Goal: Transaction & Acquisition: Purchase product/service

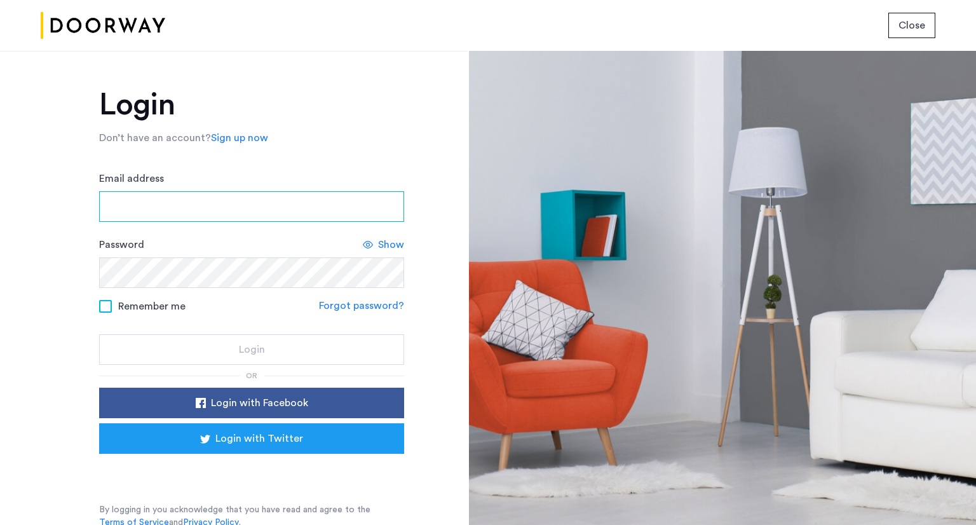
click at [200, 215] on input "Email address" at bounding box center [251, 206] width 305 height 31
type input "**********"
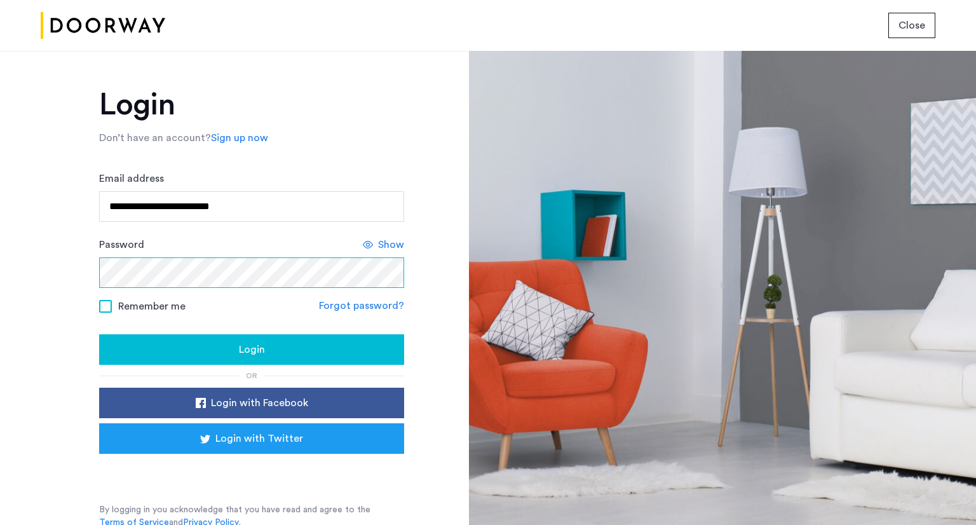
click at [99, 334] on button "Login" at bounding box center [251, 349] width 305 height 31
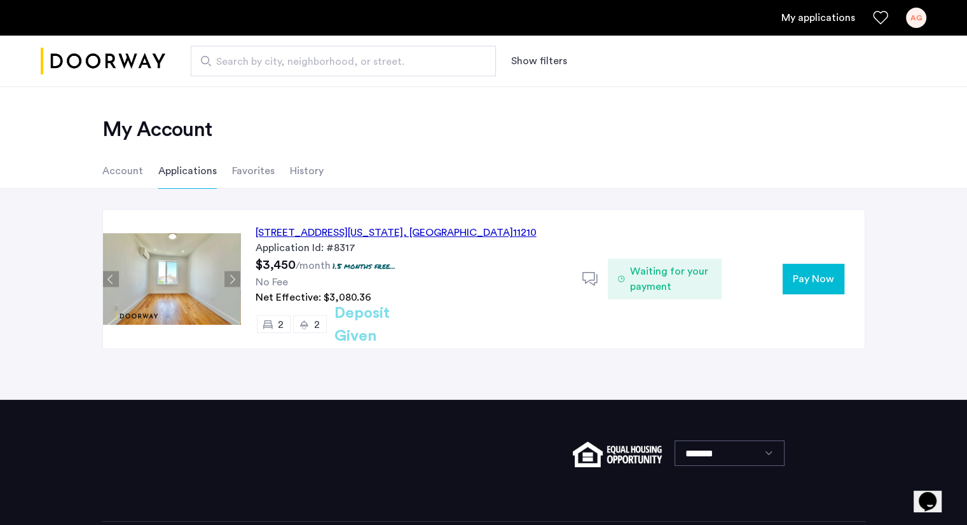
click at [654, 275] on span "Waiting for your payment" at bounding box center [671, 279] width 82 height 31
click at [814, 271] on span "Pay Now" at bounding box center [813, 278] width 41 height 15
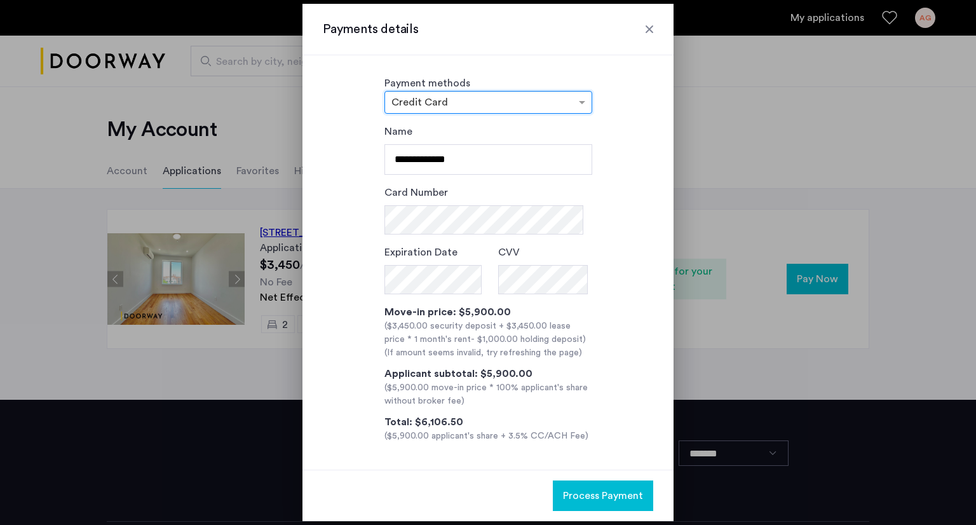
click at [549, 93] on div "× Credit Card" at bounding box center [489, 102] width 208 height 23
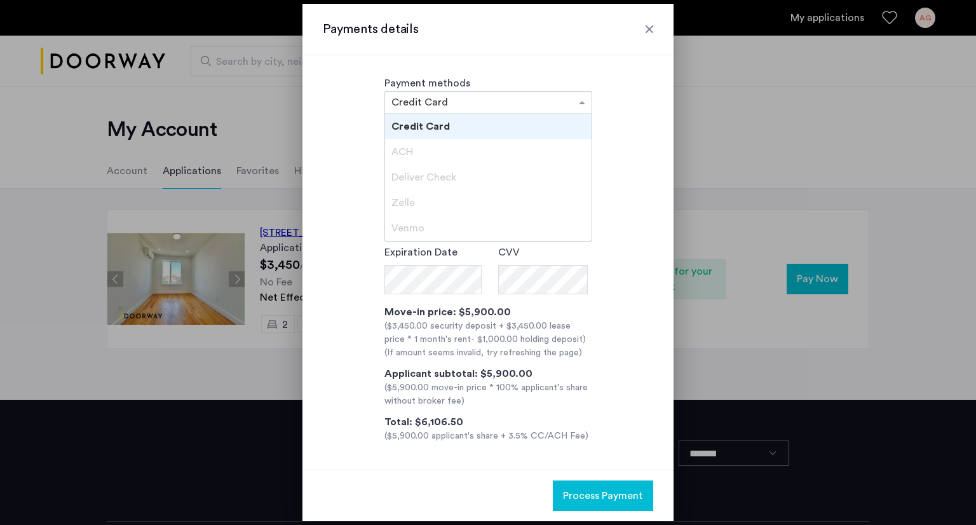
click at [580, 95] on span at bounding box center [584, 102] width 16 height 15
click at [427, 146] on div "ACH" at bounding box center [488, 151] width 207 height 25
click at [560, 95] on div at bounding box center [488, 102] width 207 height 15
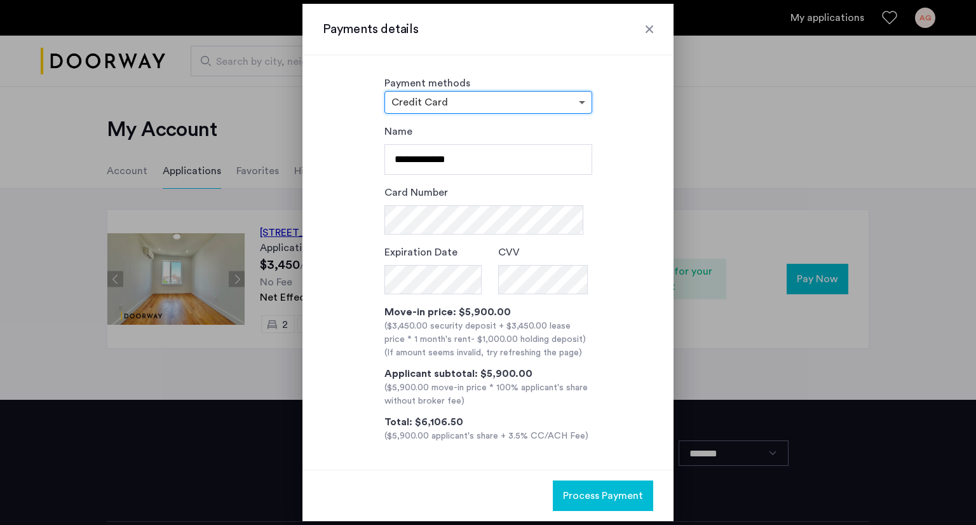
click at [582, 99] on span at bounding box center [584, 102] width 16 height 15
click at [651, 31] on div at bounding box center [649, 29] width 13 height 13
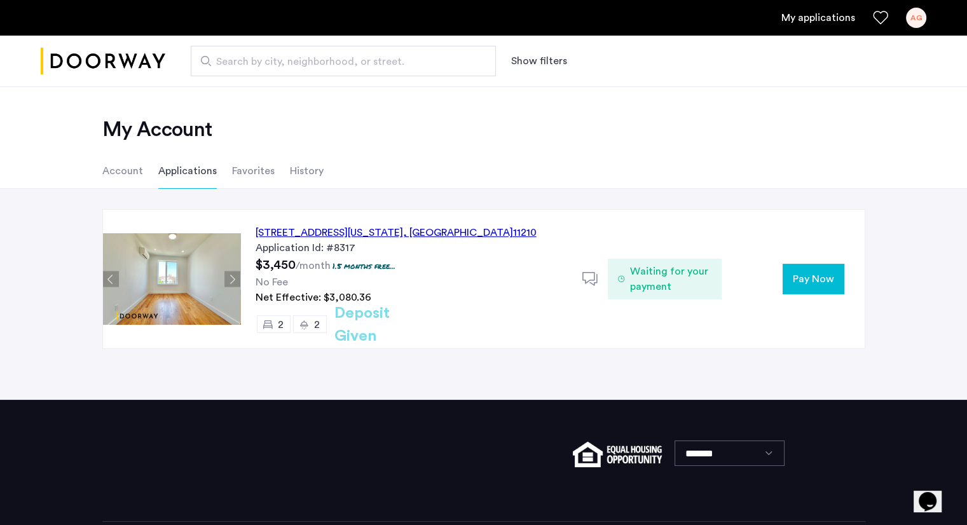
click at [652, 291] on span "Waiting for your payment" at bounding box center [671, 279] width 82 height 31
click at [585, 280] on use at bounding box center [589, 278] width 15 height 13
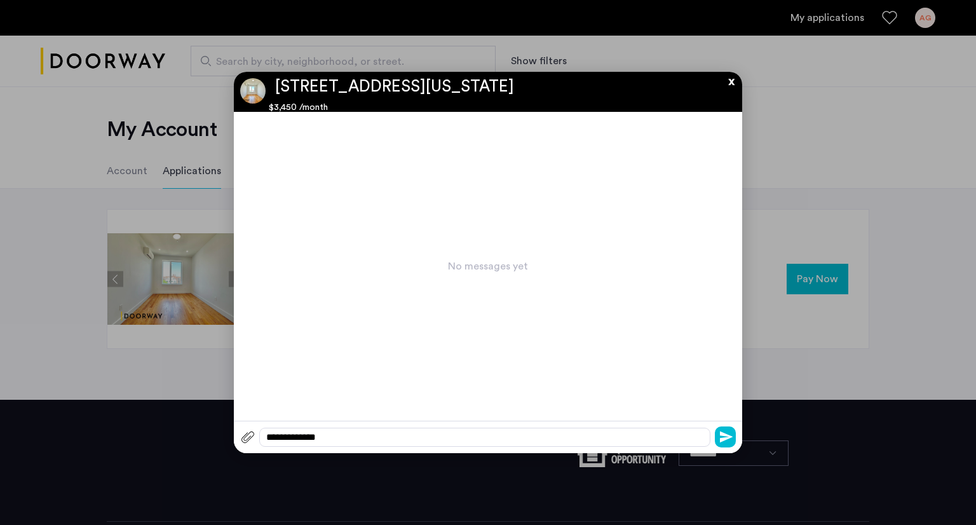
click at [730, 78] on button "x" at bounding box center [728, 79] width 19 height 14
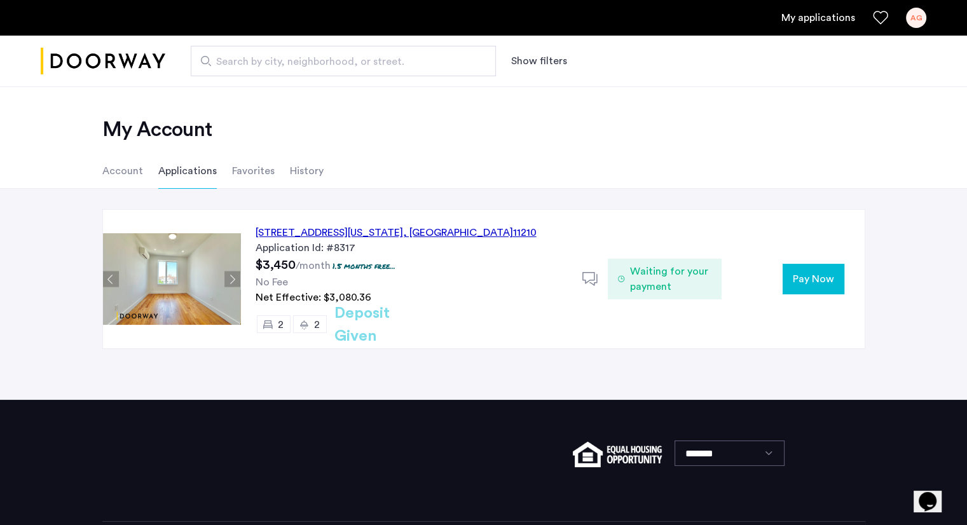
click at [825, 280] on span "Pay Now" at bounding box center [813, 278] width 41 height 15
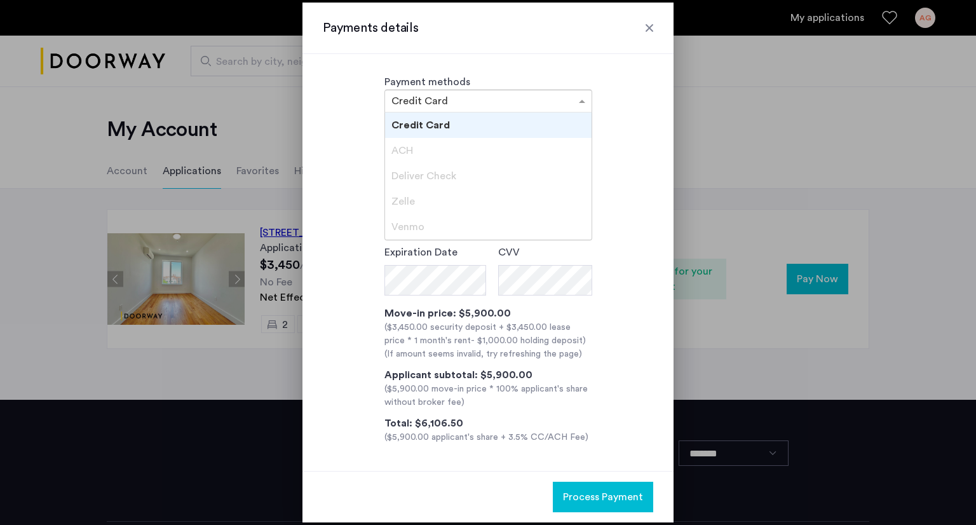
click at [455, 100] on input "text" at bounding box center [476, 102] width 168 height 9
click at [453, 125] on div "Credit Card" at bounding box center [488, 125] width 207 height 25
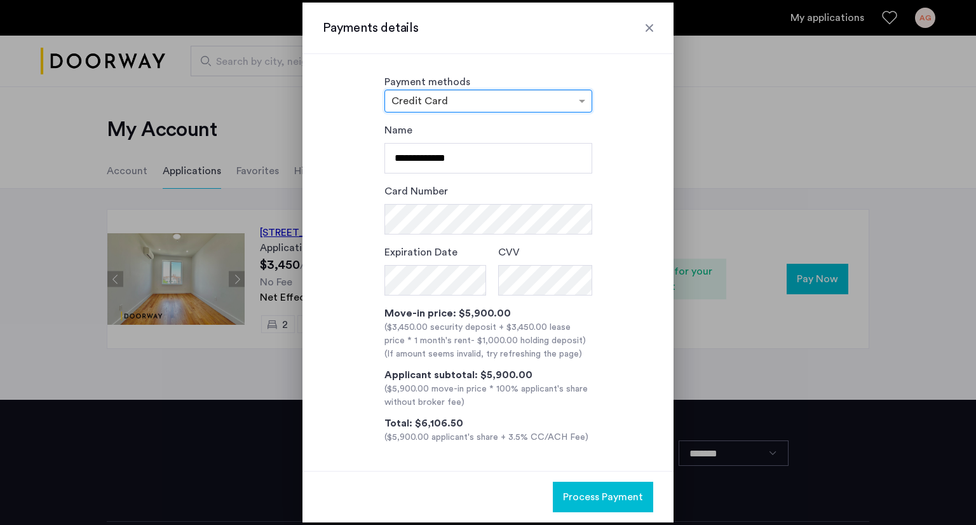
click at [453, 102] on input "text" at bounding box center [476, 102] width 168 height 9
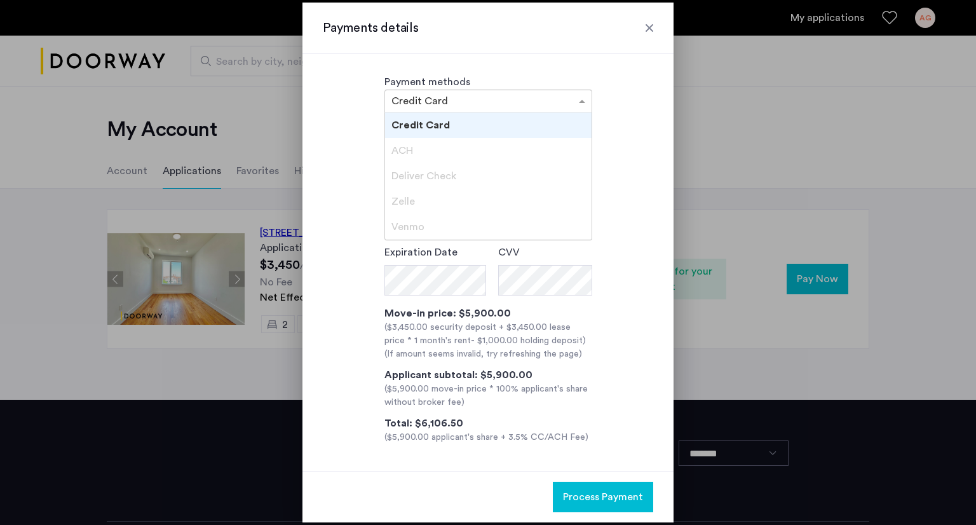
click at [437, 147] on div "ACH" at bounding box center [488, 150] width 207 height 25
click at [359, 261] on div "**********" at bounding box center [488, 283] width 331 height 321
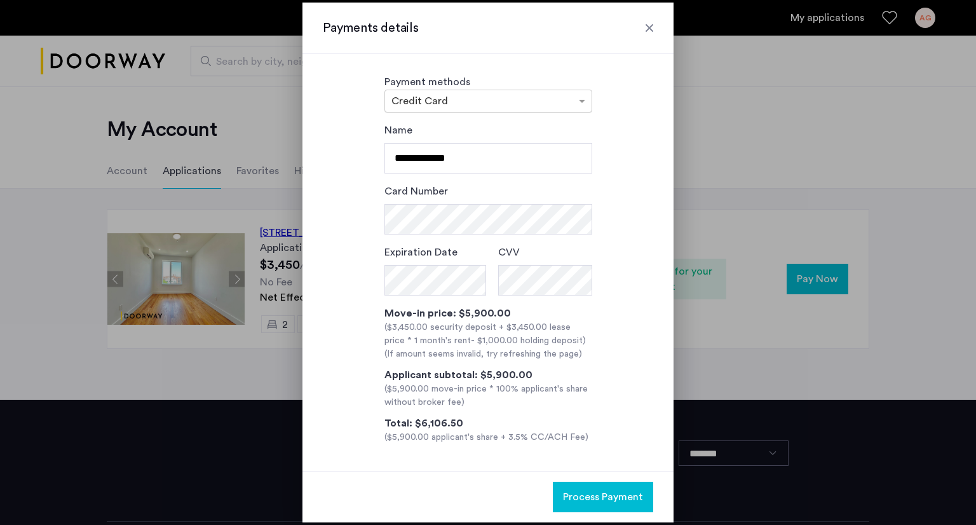
click at [559, 100] on input "text" at bounding box center [476, 102] width 168 height 9
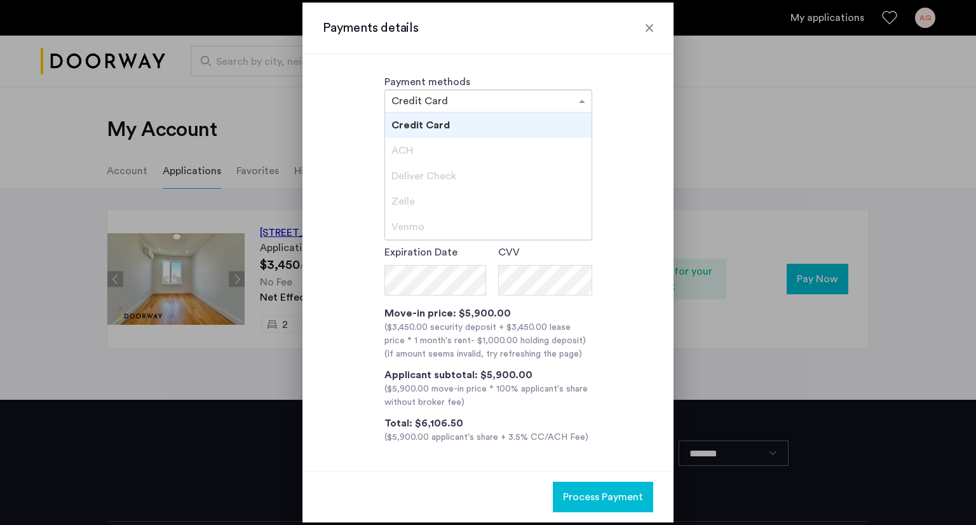
click at [630, 362] on div "**********" at bounding box center [488, 283] width 331 height 321
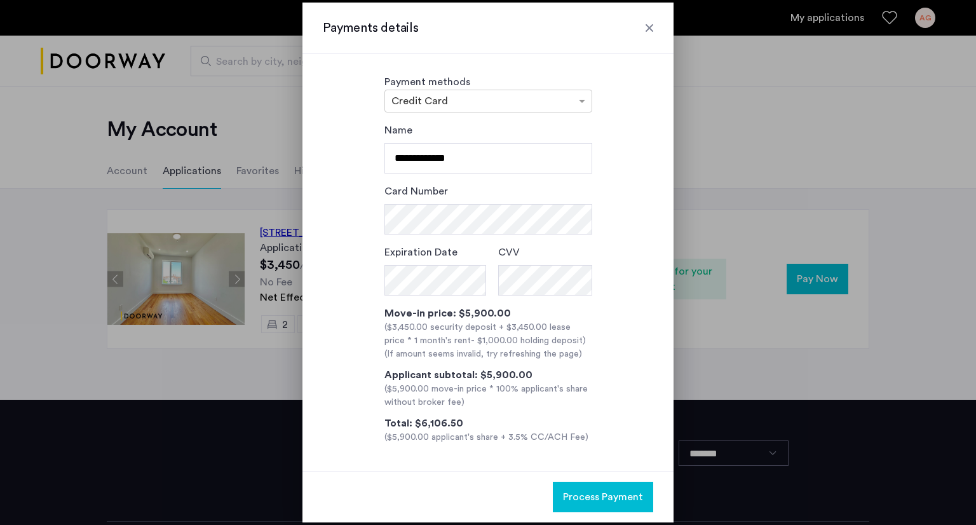
click at [656, 11] on div "Payments details" at bounding box center [488, 28] width 371 height 51
click at [652, 22] on div at bounding box center [649, 28] width 13 height 13
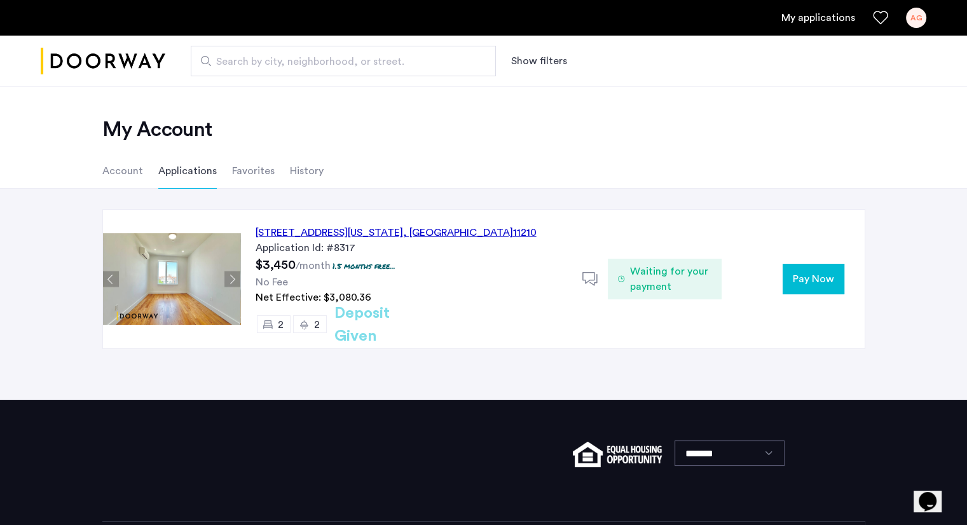
click at [794, 278] on span "Pay Now" at bounding box center [813, 278] width 41 height 15
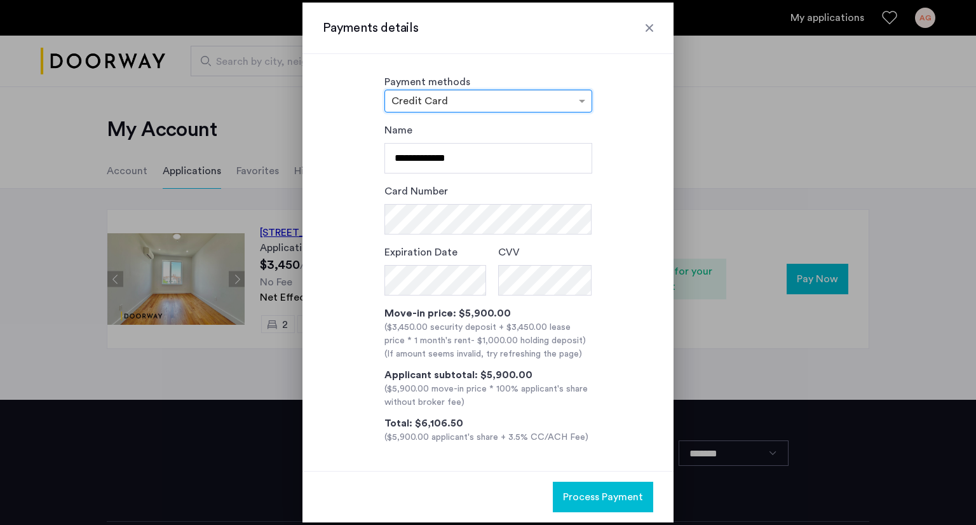
click at [449, 95] on div at bounding box center [488, 100] width 207 height 15
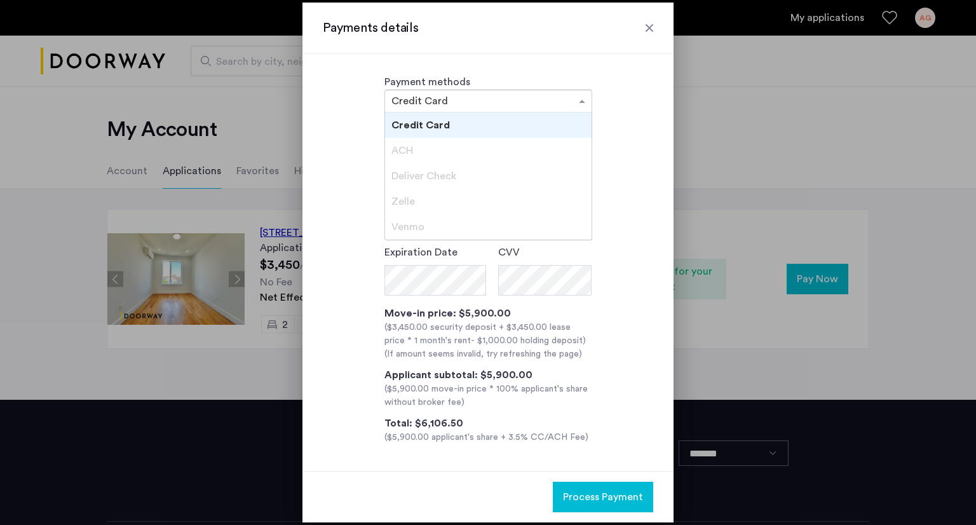
click at [641, 228] on div "**********" at bounding box center [488, 283] width 331 height 321
click at [560, 99] on div at bounding box center [488, 100] width 207 height 15
click at [646, 26] on div at bounding box center [649, 28] width 13 height 13
